Goal: Task Accomplishment & Management: Complete application form

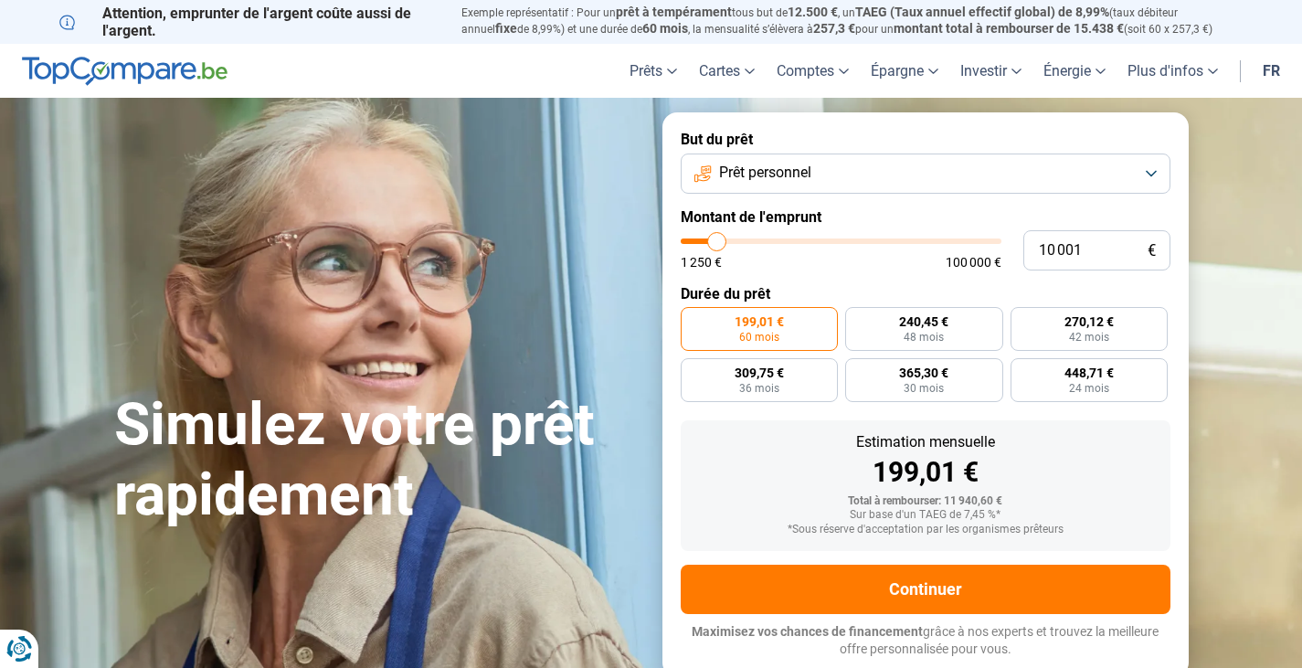
click at [1154, 172] on button "Prêt personnel" at bounding box center [926, 173] width 490 height 40
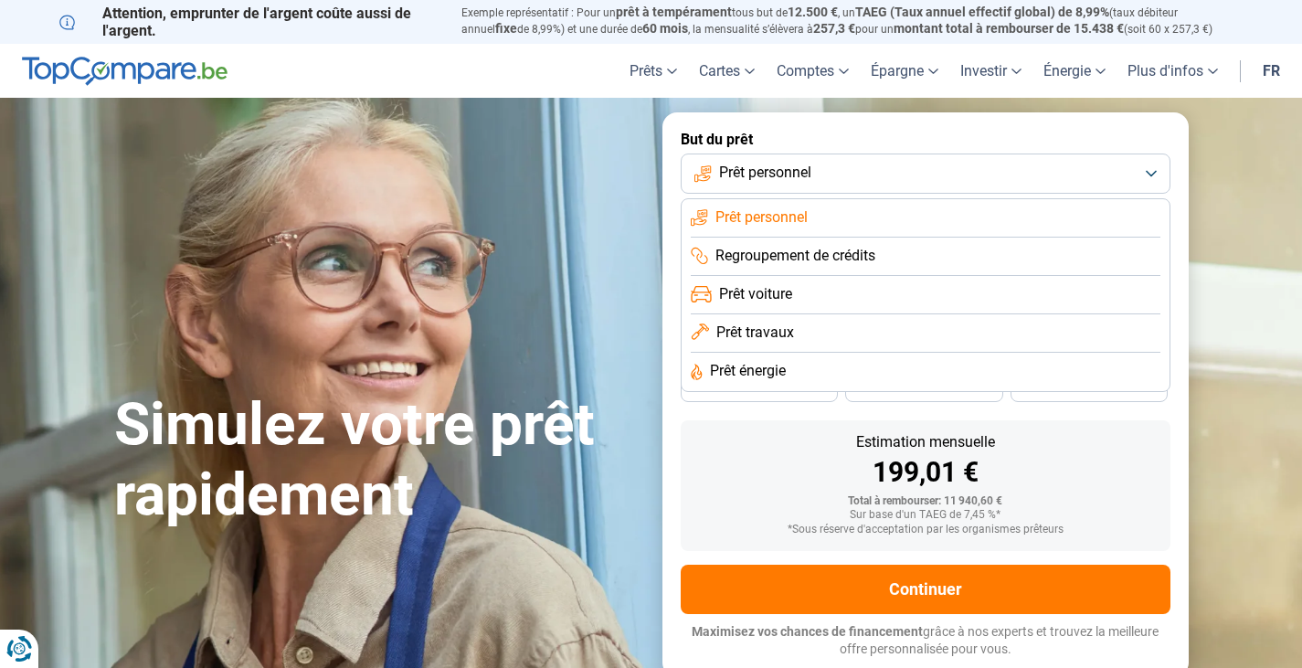
click at [964, 248] on li "Regroupement de crédits" at bounding box center [926, 257] width 470 height 38
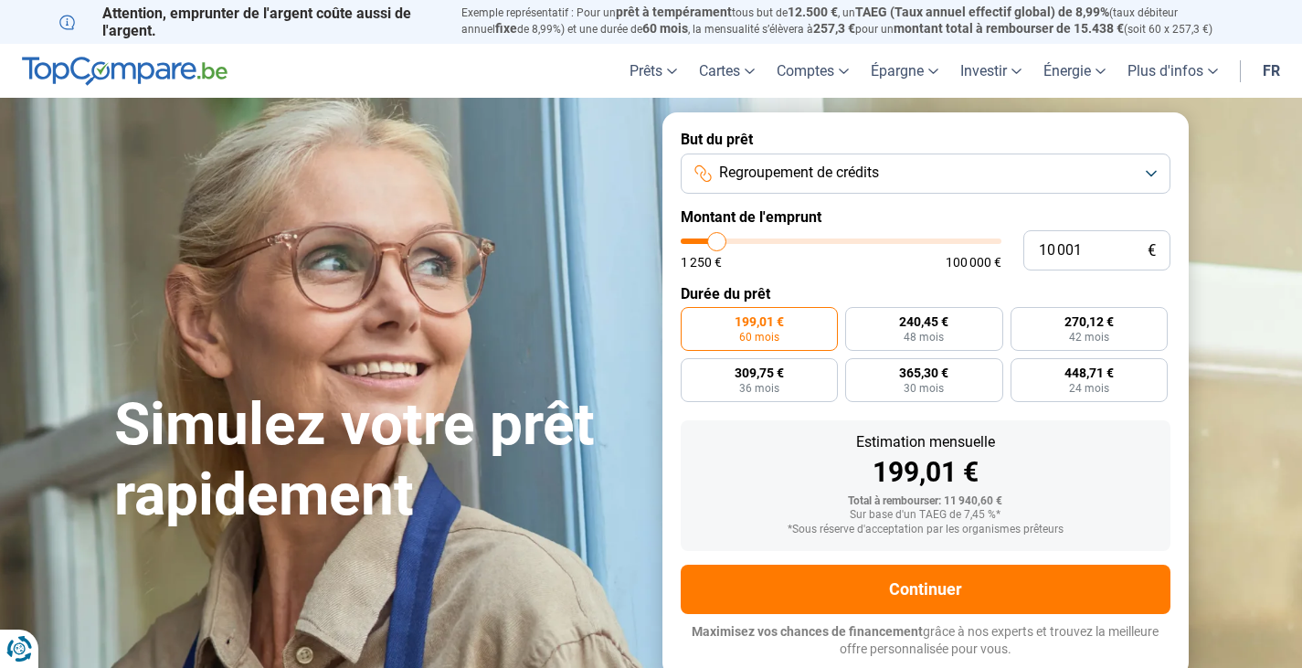
click at [1149, 164] on button "Regroupement de crédits" at bounding box center [926, 173] width 490 height 40
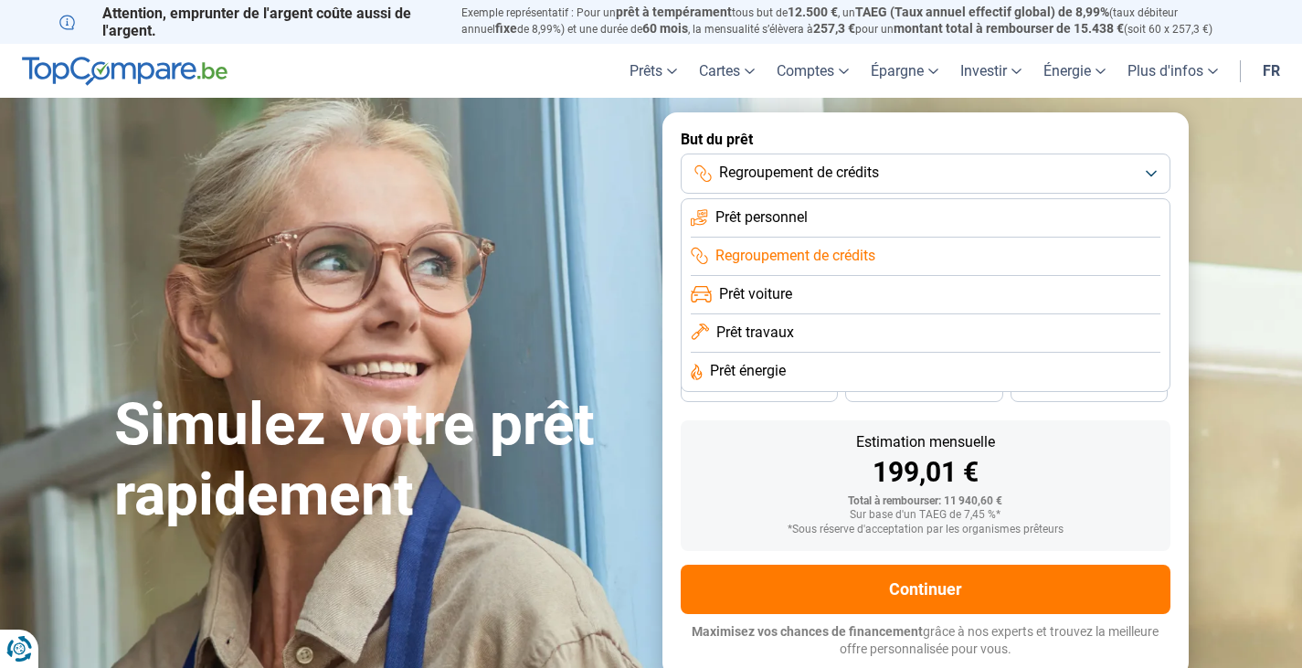
click at [927, 202] on li "Prêt personnel" at bounding box center [926, 218] width 470 height 38
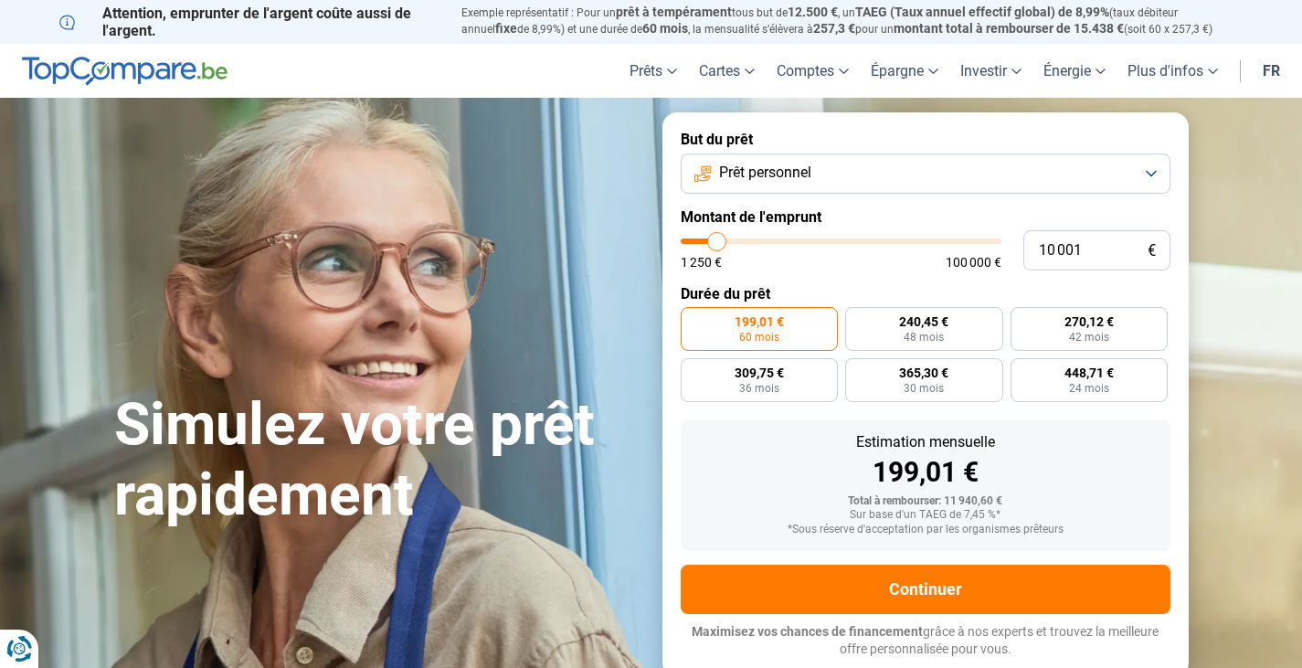
type input "40 250"
type input "40250"
click at [809, 244] on input "range" at bounding box center [841, 240] width 321 height 5
radio input "false"
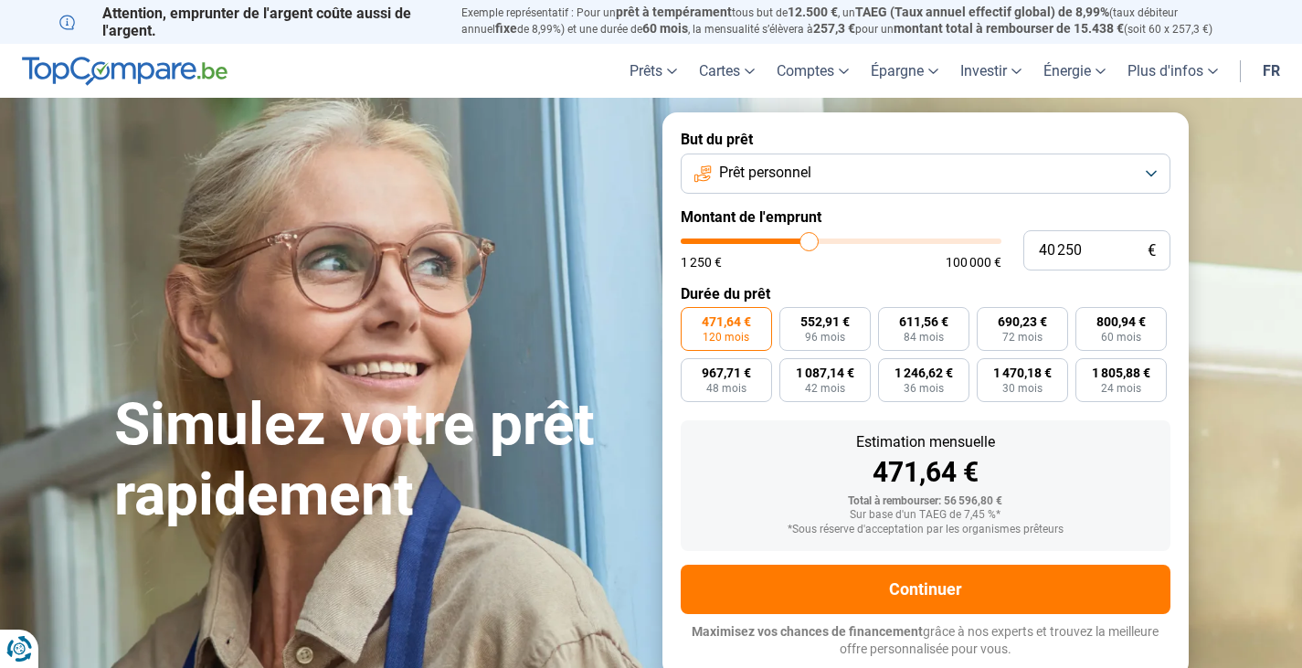
type input "31 750"
type input "31750"
click at [783, 240] on input "range" at bounding box center [841, 240] width 321 height 5
type input "25 250"
type input "25250"
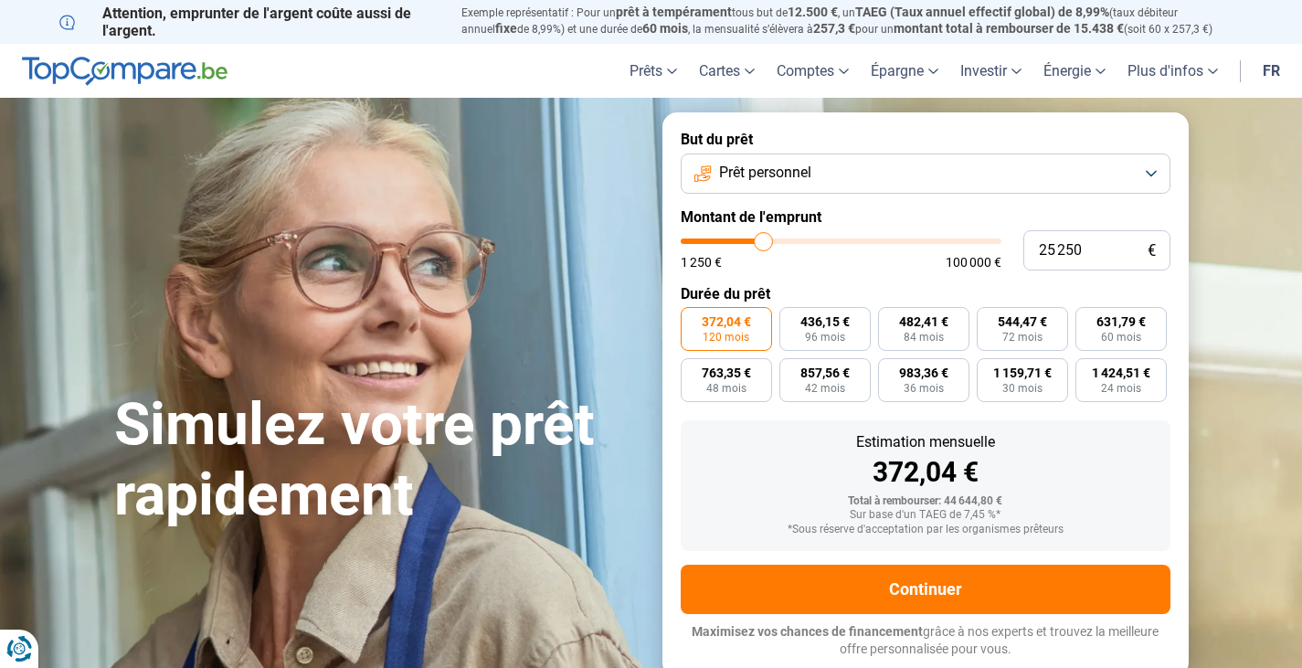
click at [763, 244] on input "range" at bounding box center [841, 240] width 321 height 5
type input "30 000"
type input "30000"
click at [777, 242] on input "range" at bounding box center [841, 240] width 321 height 5
click at [1127, 320] on span "596,97 €" at bounding box center [1120, 321] width 49 height 13
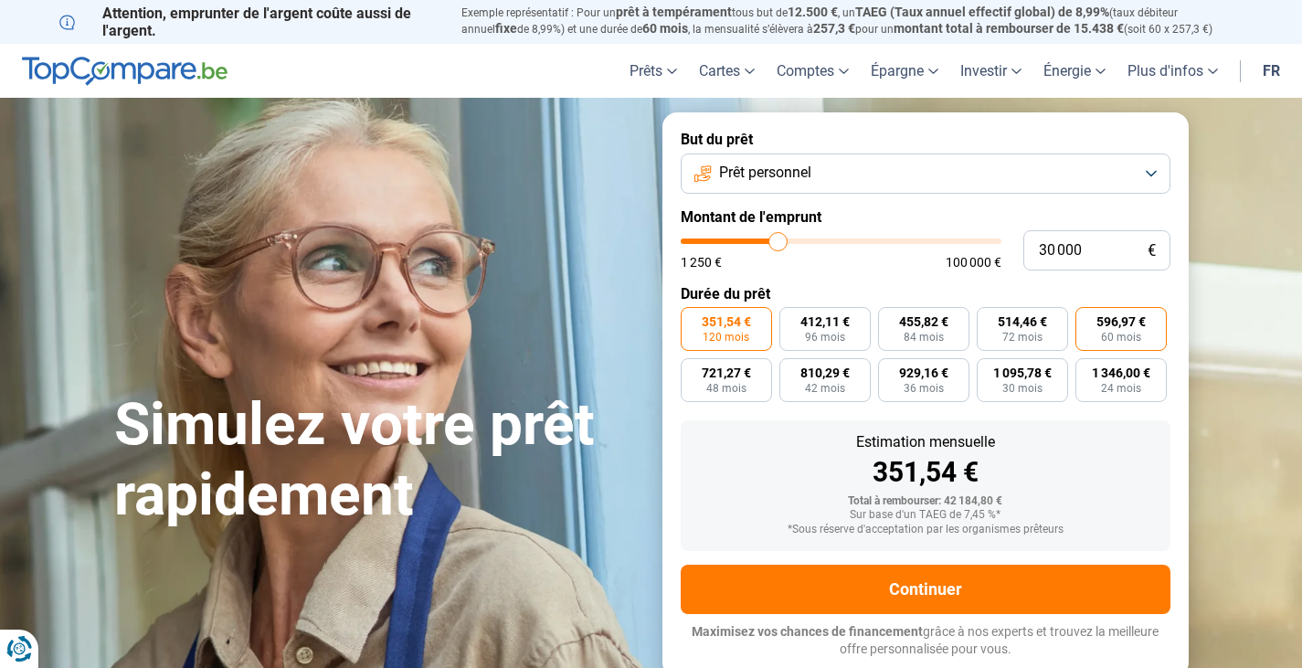
click at [1087, 319] on input "596,97 € 60 mois" at bounding box center [1081, 313] width 12 height 12
radio input "true"
click at [1127, 320] on span "596,97 €" at bounding box center [1120, 321] width 49 height 13
click at [1087, 319] on input "596,97 € 60 mois" at bounding box center [1081, 313] width 12 height 12
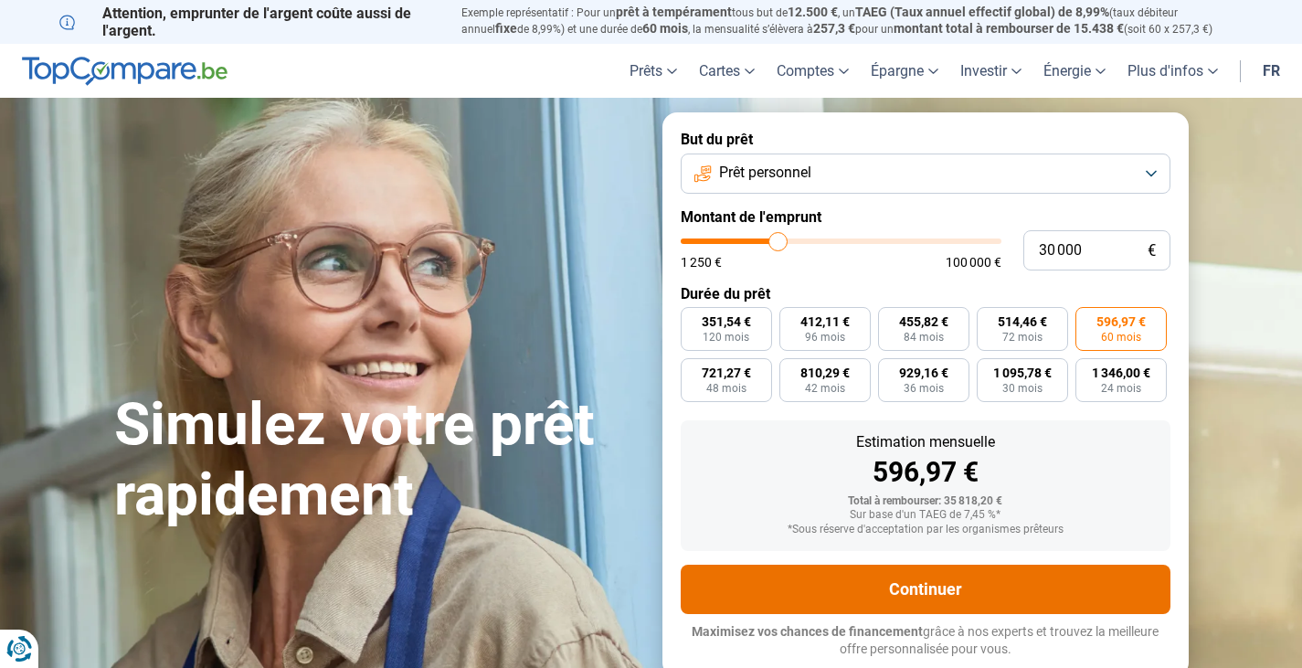
click at [929, 582] on button "Continuer" at bounding box center [926, 589] width 490 height 49
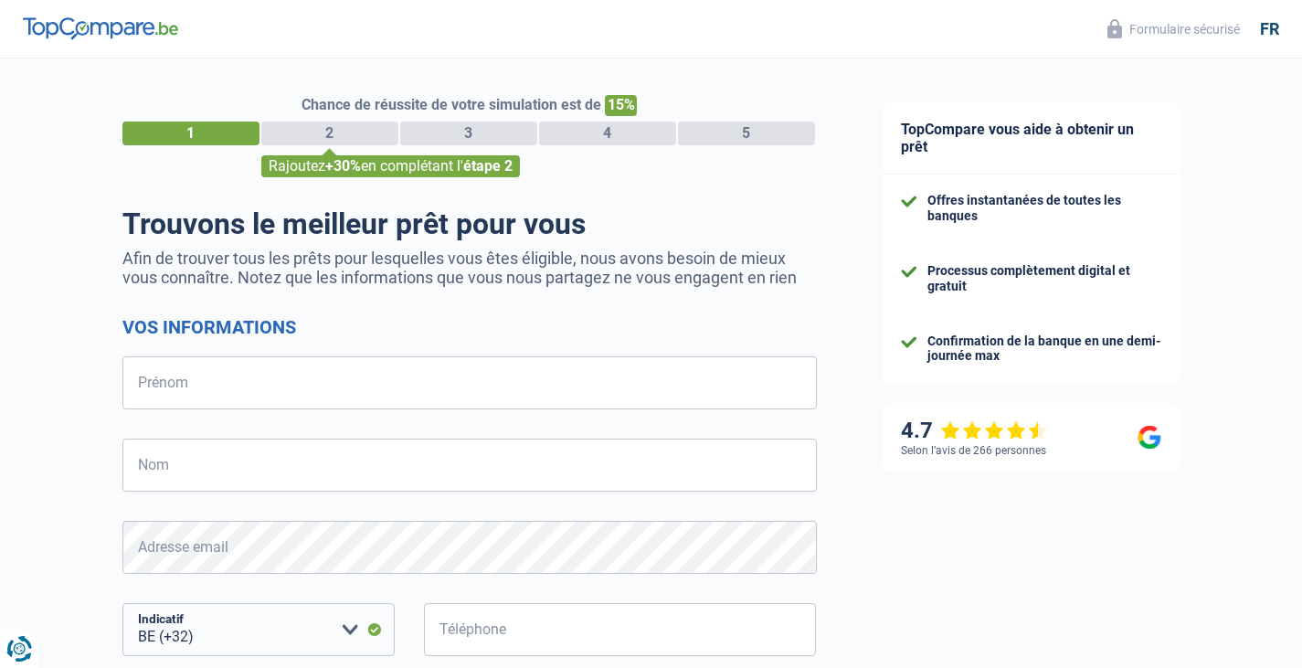
select select "32"
